Goal: Task Accomplishment & Management: Manage account settings

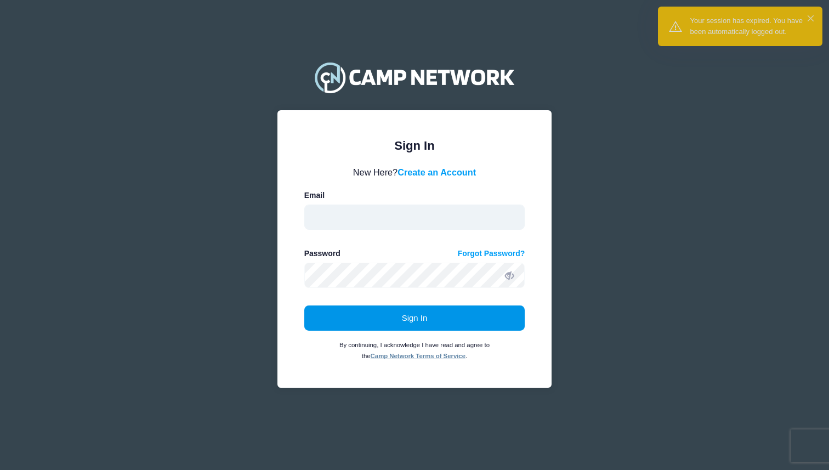
type input "[EMAIL_ADDRESS][DOMAIN_NAME]"
click at [463, 315] on button "Sign In" at bounding box center [414, 317] width 221 height 25
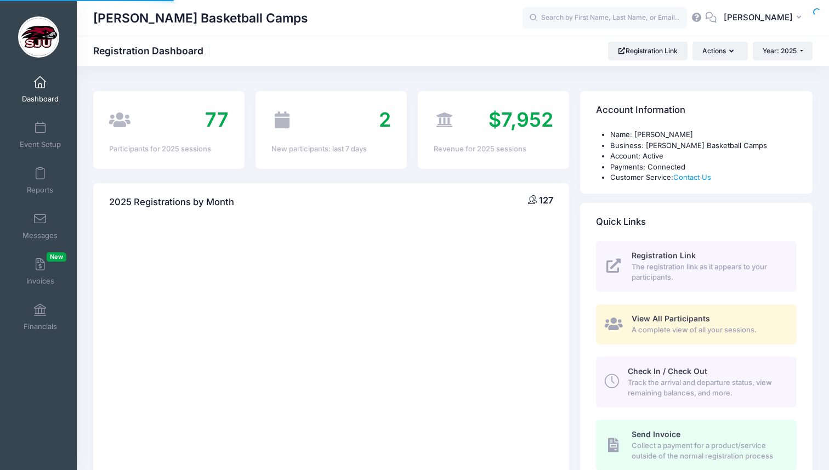
select select
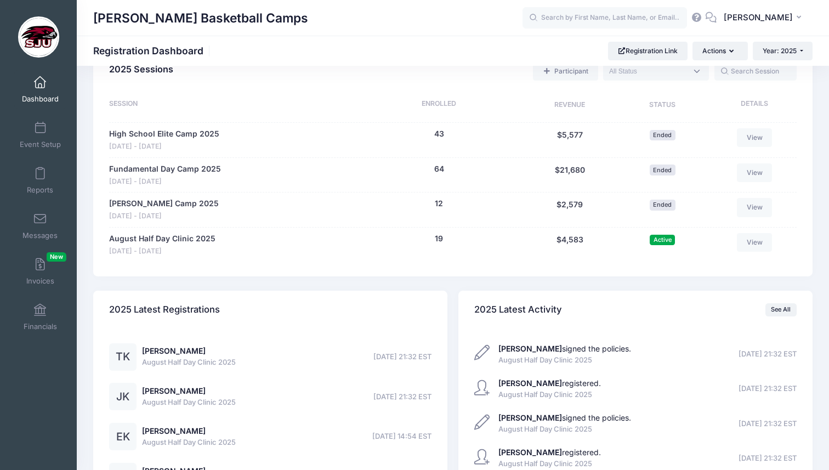
scroll to position [506, 0]
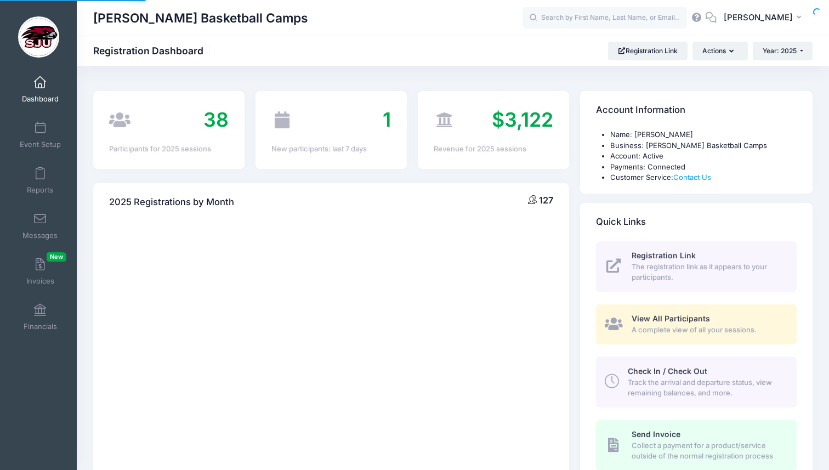
scroll to position [450, 0]
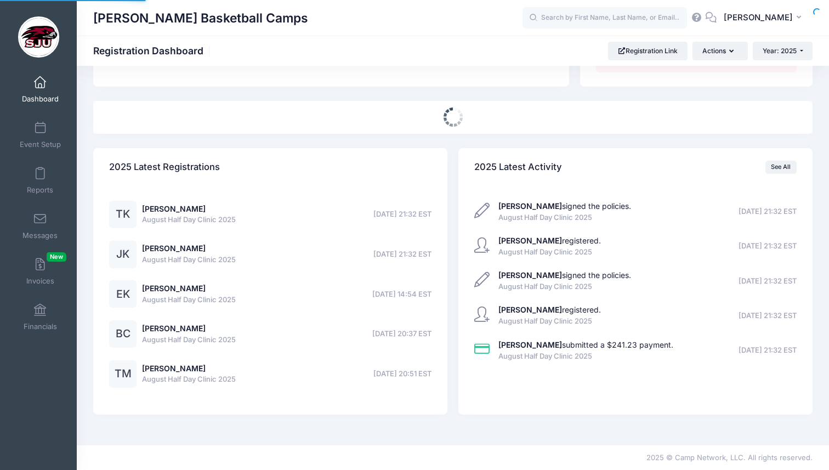
select select
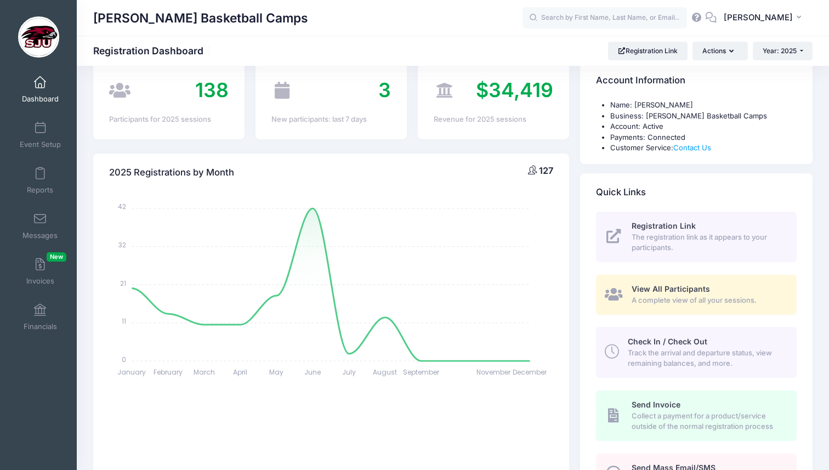
scroll to position [0, 0]
